Goal: Browse casually

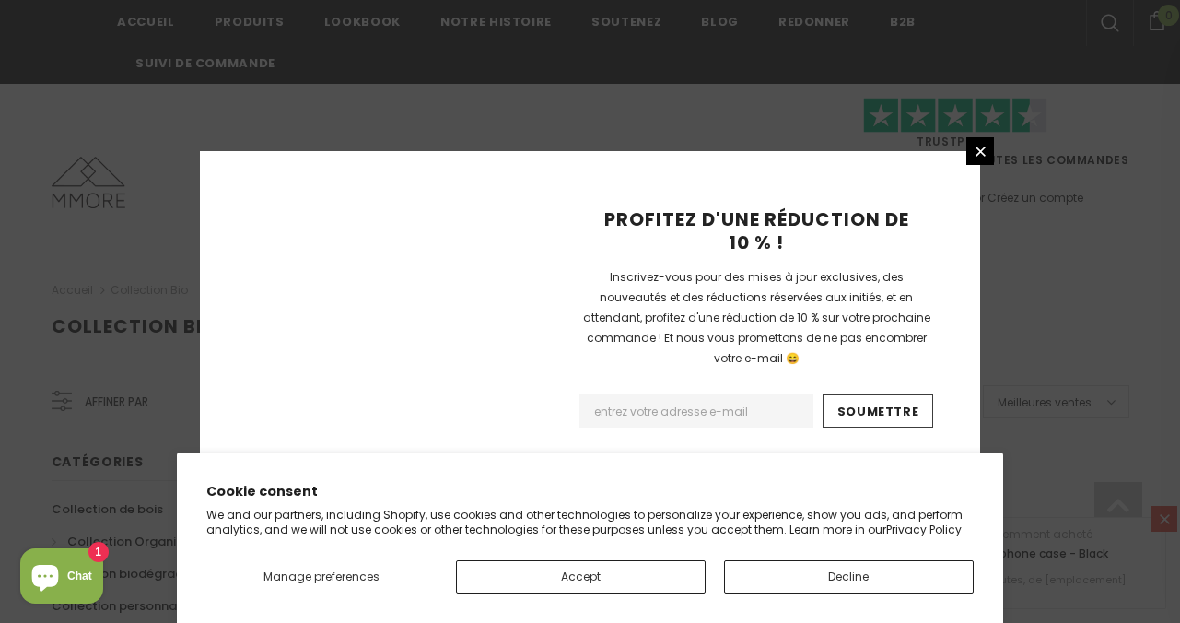
scroll to position [1348, 0]
